Goal: Task Accomplishment & Management: Use online tool/utility

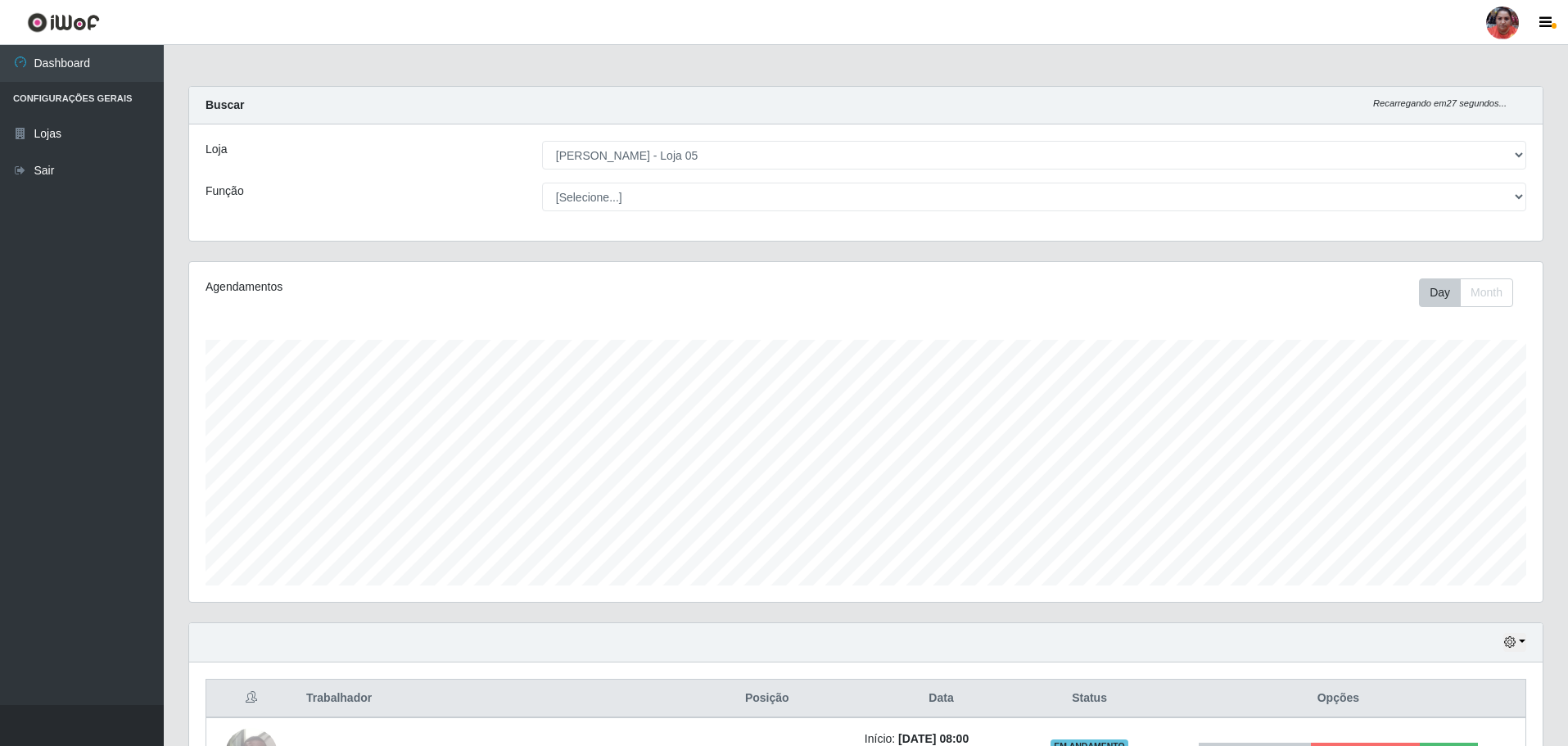
select select "252"
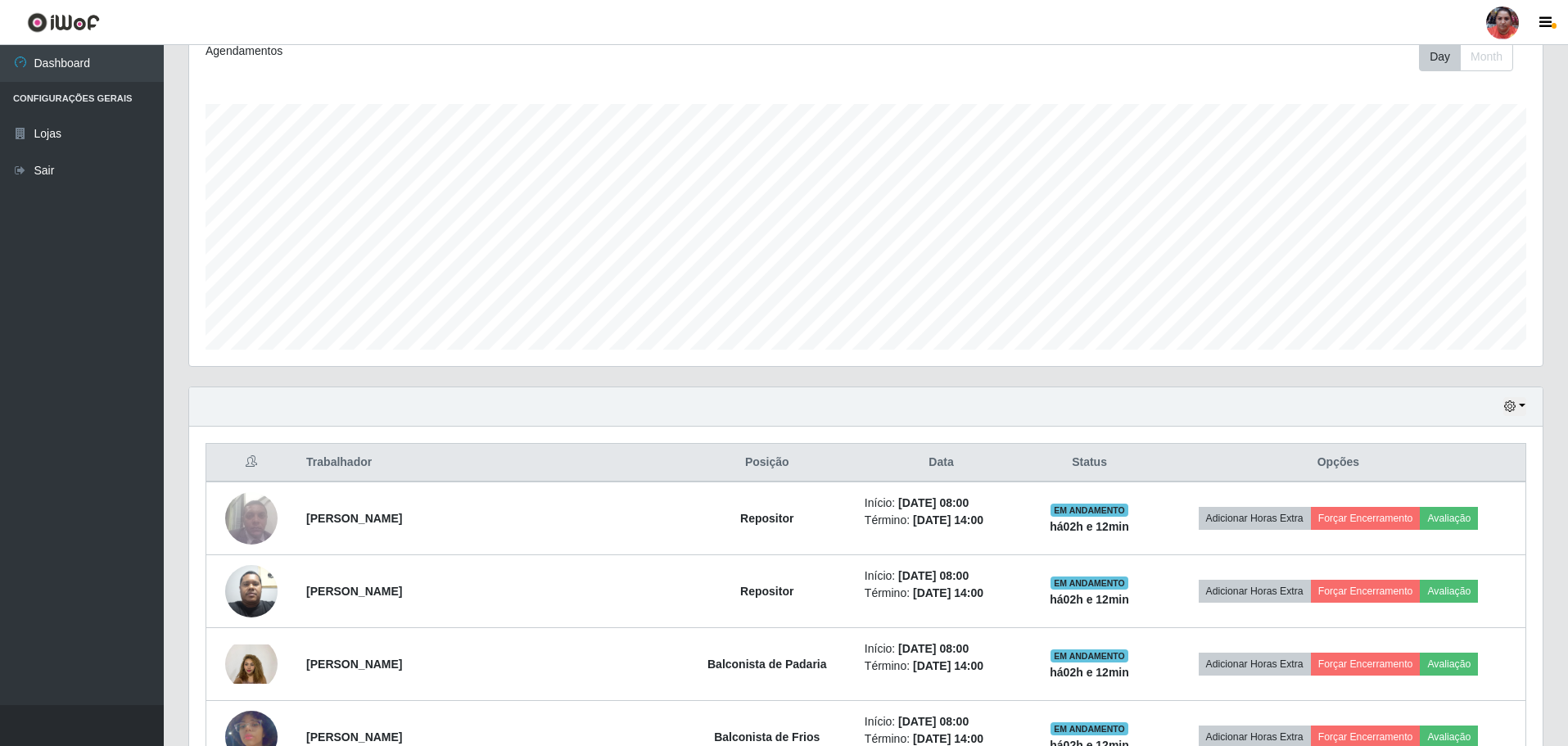
scroll to position [246, 0]
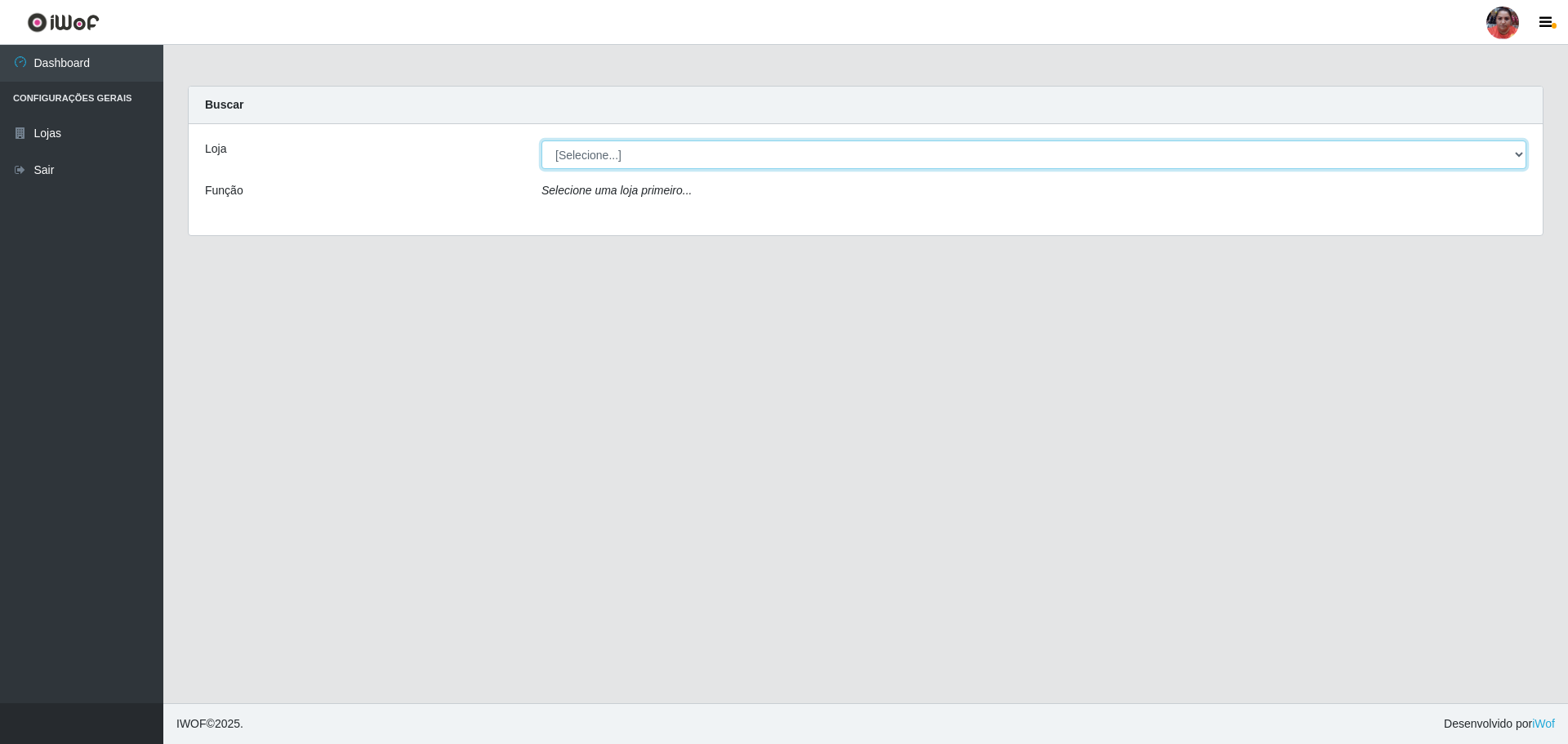
click at [691, 151] on select "[Selecione...] Mar Vermelho - Loja 05" at bounding box center [1034, 155] width 985 height 29
select select "252"
click at [541, 141] on select "[Selecione...] Mar Vermelho - Loja 05" at bounding box center [1034, 155] width 985 height 29
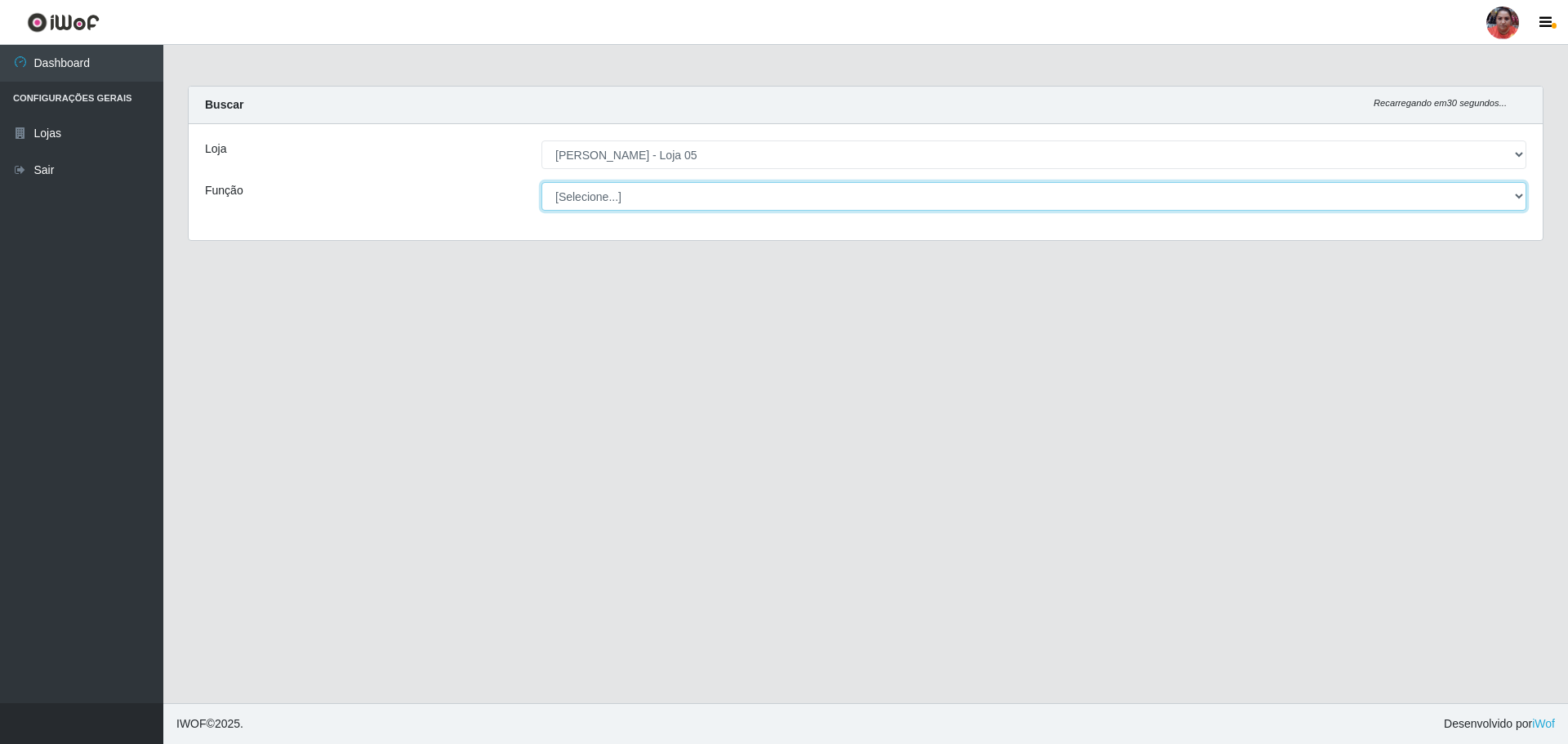
click at [684, 196] on select "[Selecione...] ASG ASG + ASG ++ Auxiliar de Depósito Auxiliar de Depósito + Aux…" at bounding box center [1034, 196] width 985 height 29
click at [541, 183] on select "[Selecione...] ASG ASG + ASG ++ Auxiliar de Depósito Auxiliar de Depósito + Aux…" at bounding box center [1034, 196] width 985 height 29
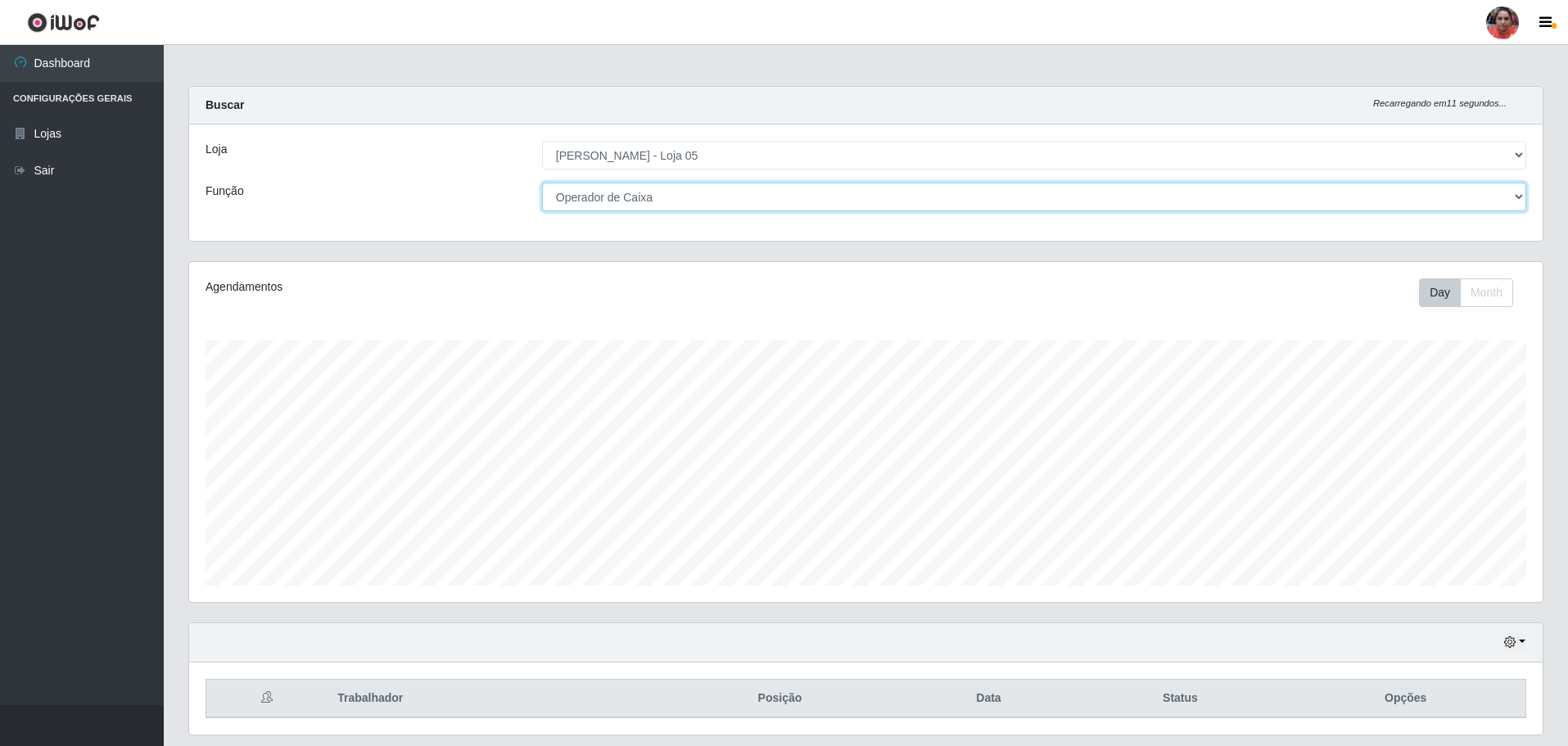
scroll to position [340, 1354]
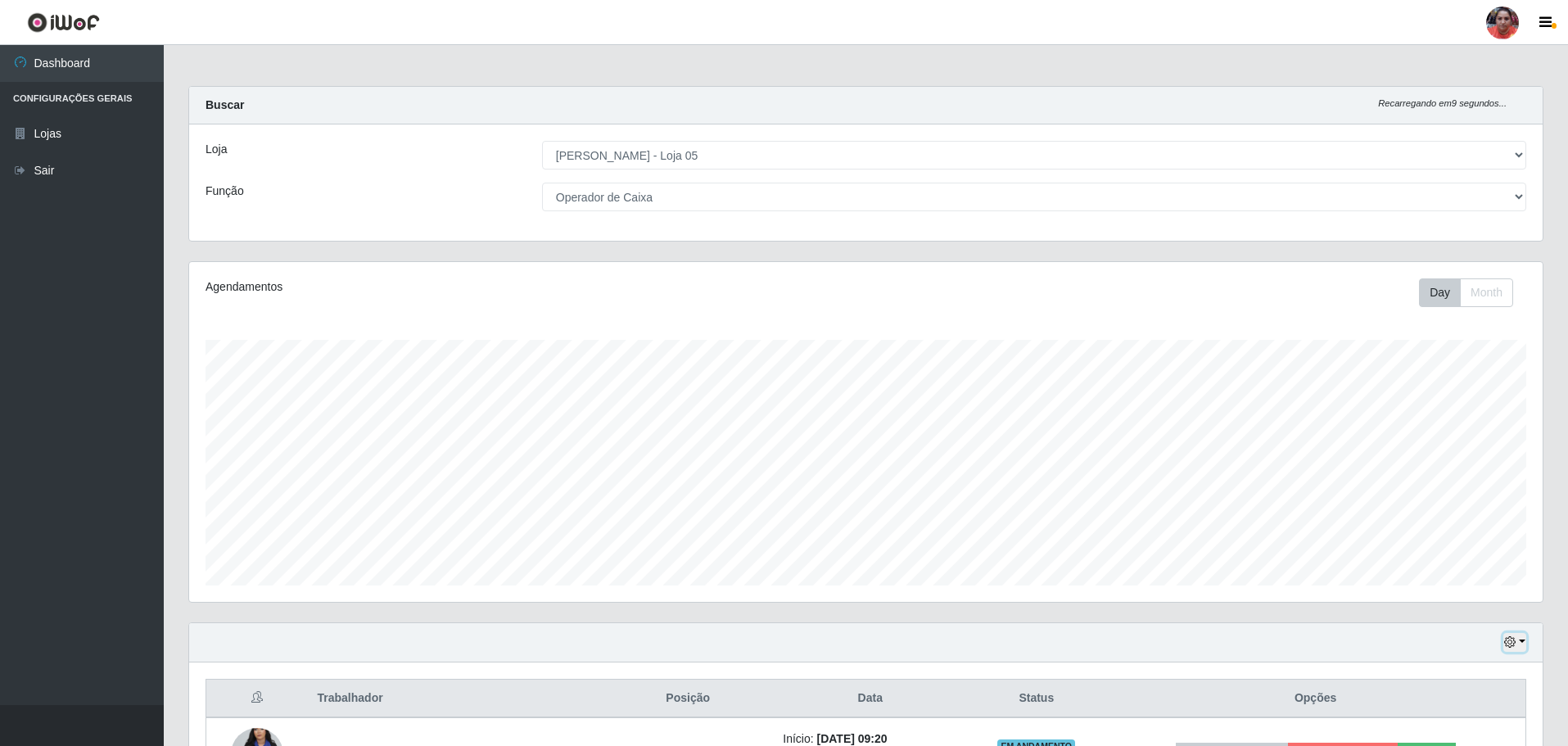
click at [1518, 642] on button "button" at bounding box center [1515, 643] width 23 height 19
click at [1458, 550] on button "3 dias" at bounding box center [1460, 546] width 130 height 34
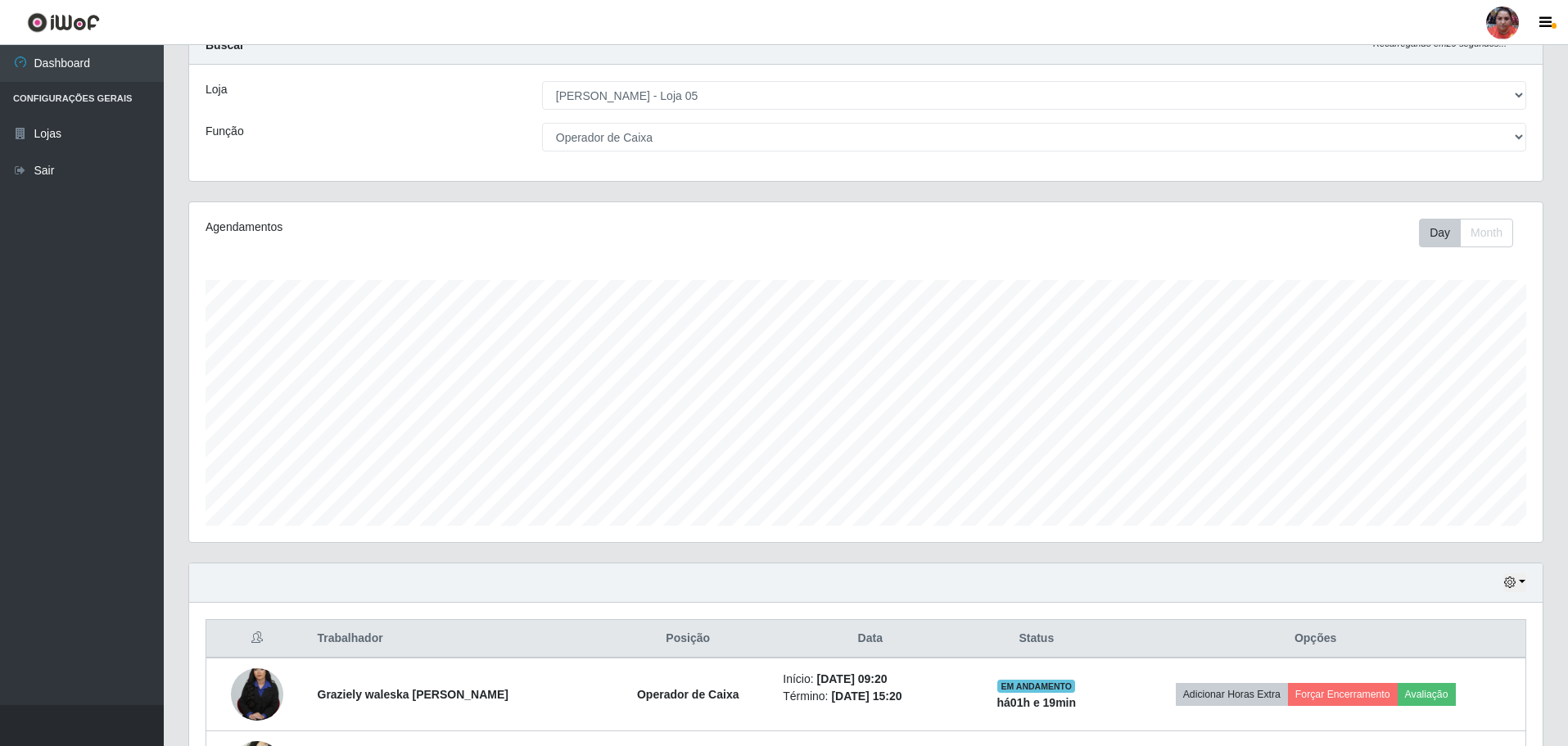
scroll to position [0, 0]
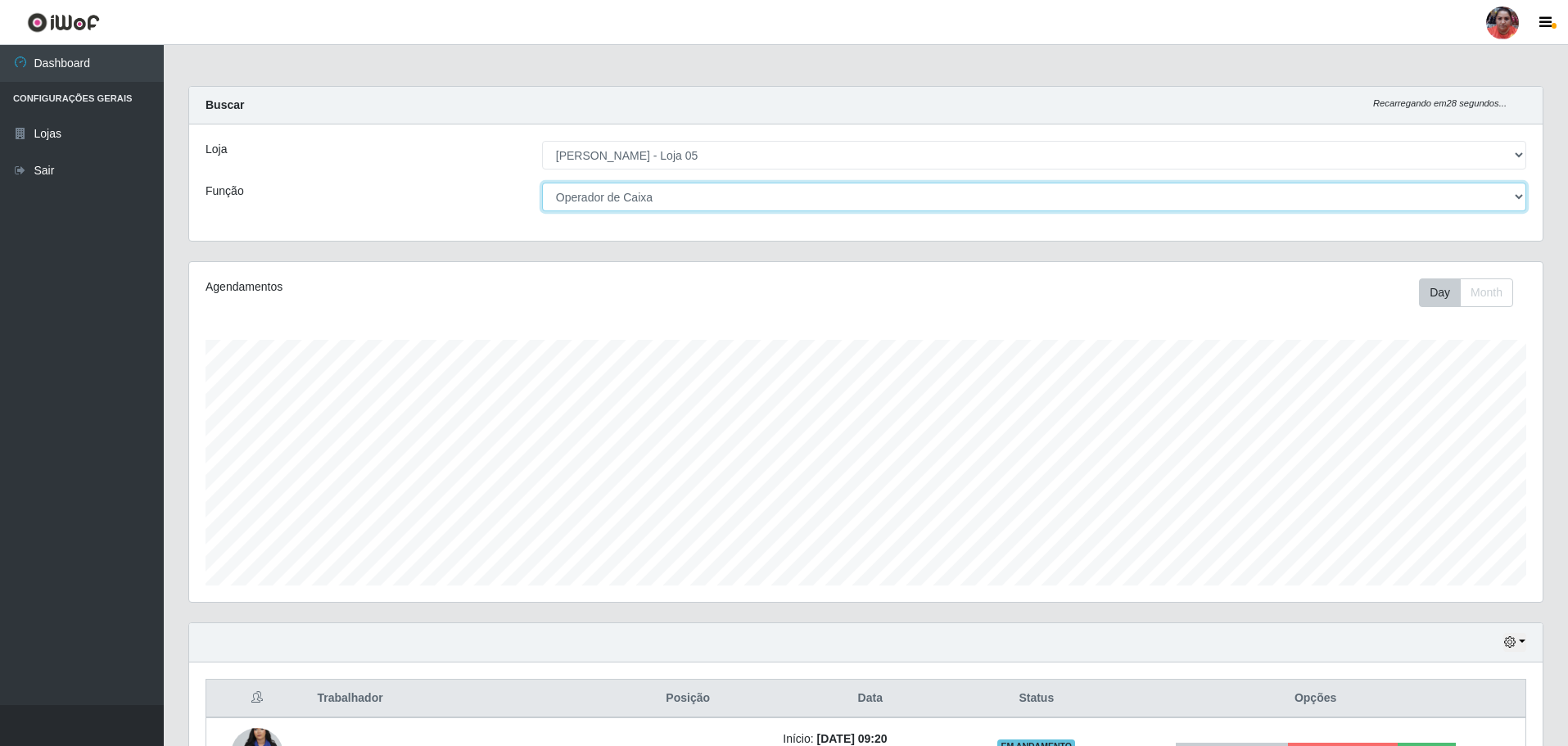
click at [684, 196] on select "[Selecione...] ASG ASG + ASG ++ Auxiliar de Depósito Auxiliar de Depósito + Aux…" at bounding box center [1033, 197] width 984 height 29
select select "72"
click at [542, 183] on select "[Selecione...] ASG ASG + ASG ++ Auxiliar de Depósito Auxiliar de Depósito + Aux…" at bounding box center [1033, 197] width 984 height 29
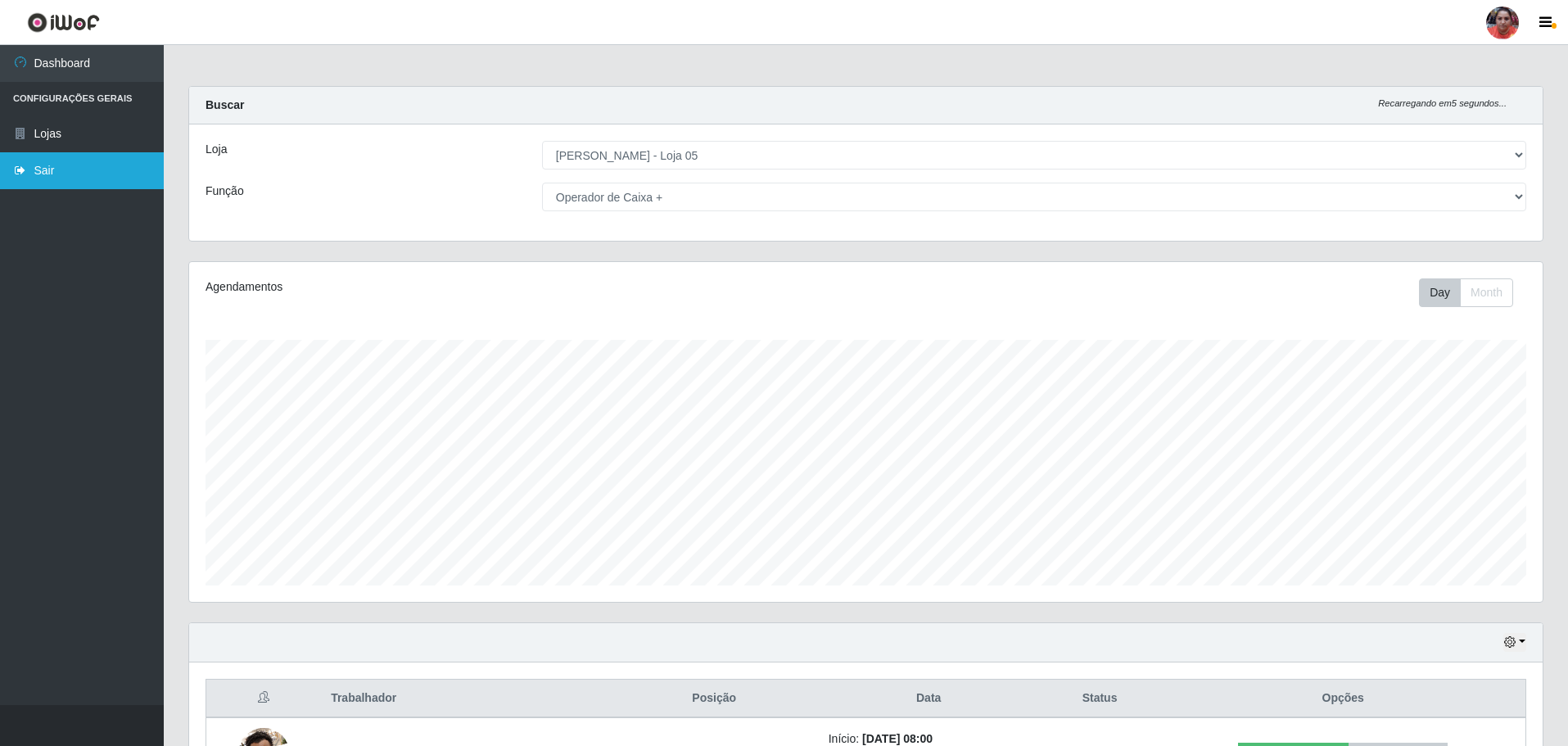
click at [32, 172] on link "Sair" at bounding box center [81, 171] width 164 height 37
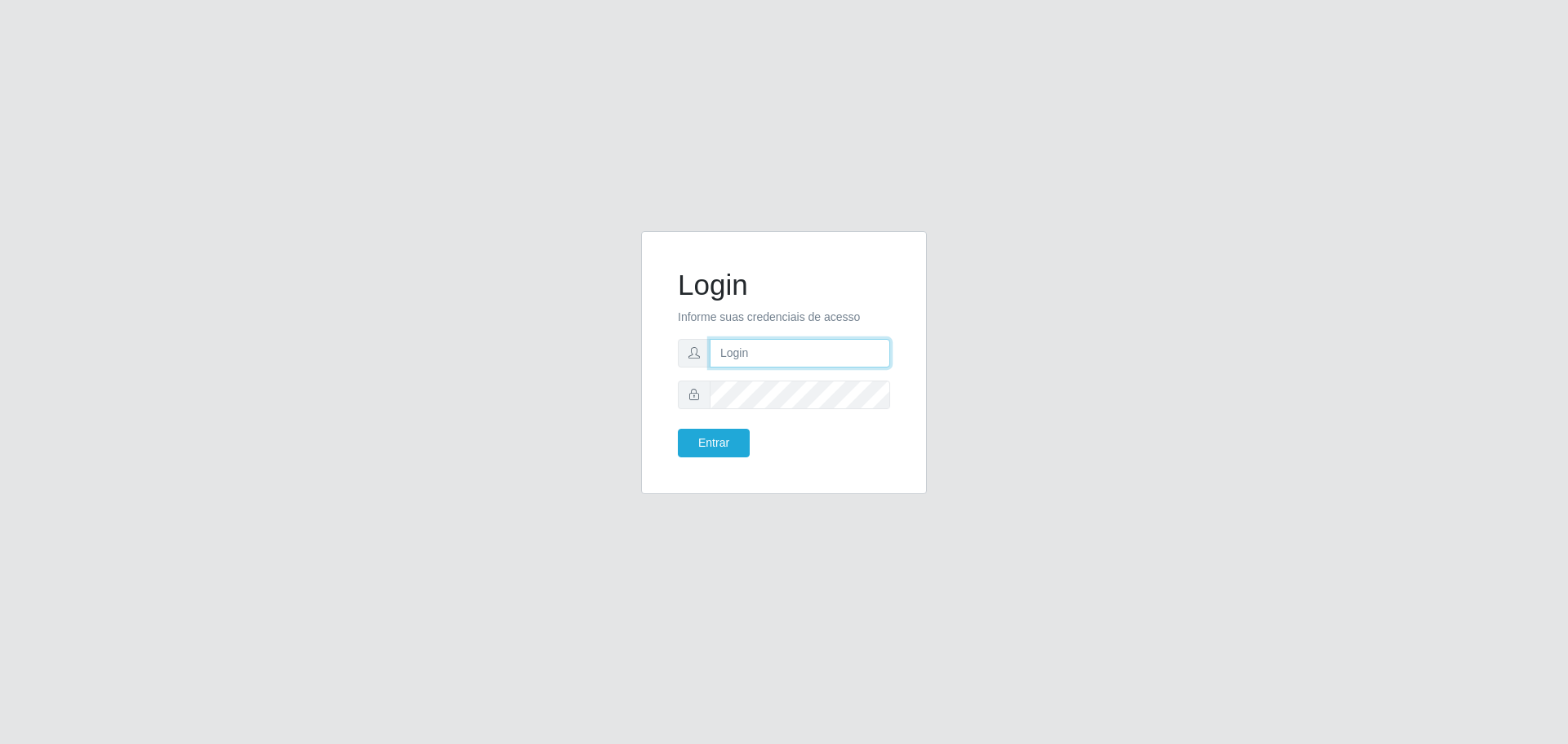
type input "sac.loja5@marvermelhoatacado.com.br"
